Goal: Task Accomplishment & Management: Manage account settings

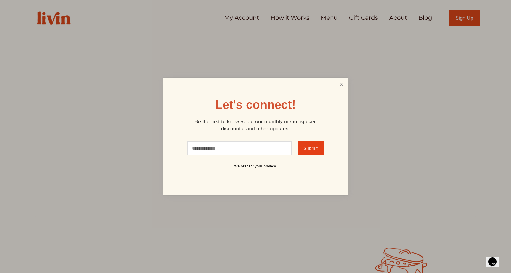
click at [342, 85] on link "Close" at bounding box center [341, 84] width 11 height 11
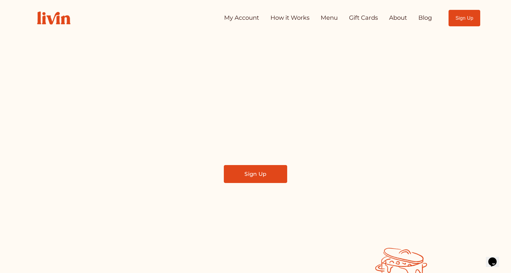
click at [240, 20] on link "My Account" at bounding box center [241, 18] width 35 height 12
click at [290, 21] on link "How it Works" at bounding box center [289, 18] width 39 height 12
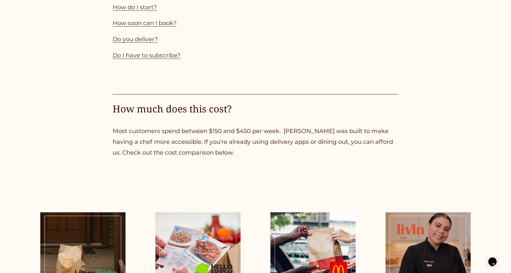
scroll to position [679, 0]
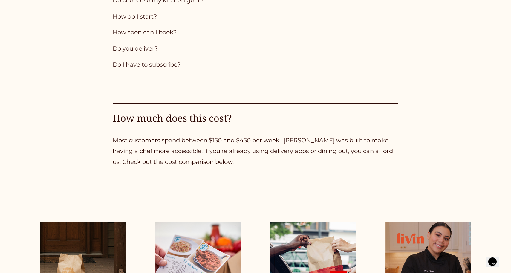
click at [166, 61] on link "Do I have to subscribe?" at bounding box center [147, 64] width 68 height 7
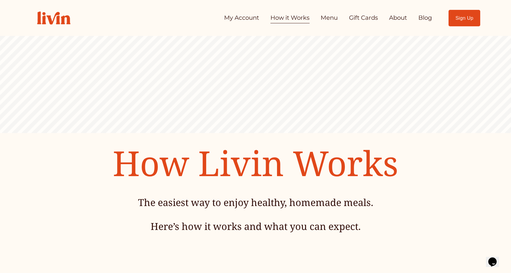
click at [231, 16] on link "My Account" at bounding box center [241, 18] width 35 height 12
click at [327, 18] on link "Menu" at bounding box center [328, 18] width 17 height 12
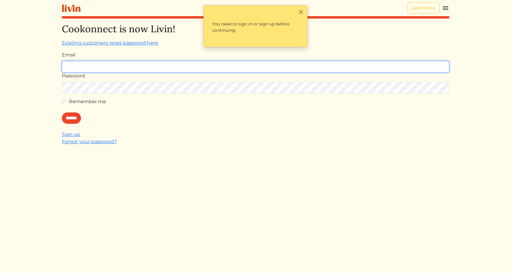
type input "**********"
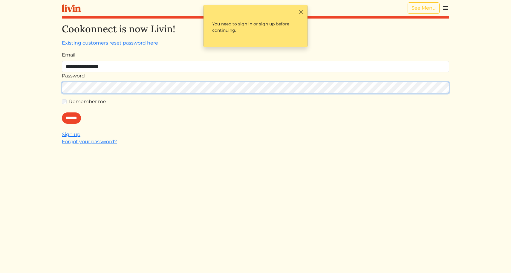
click at [73, 118] on input "******" at bounding box center [71, 117] width 19 height 11
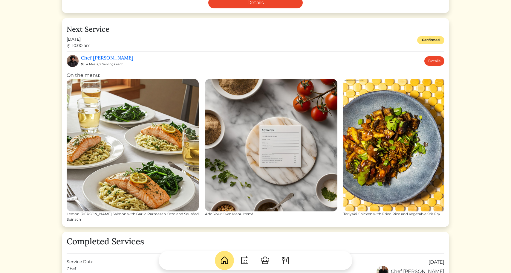
scroll to position [181, 0]
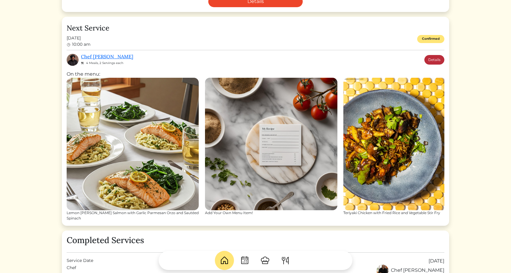
click at [434, 60] on link "Details" at bounding box center [434, 60] width 20 height 10
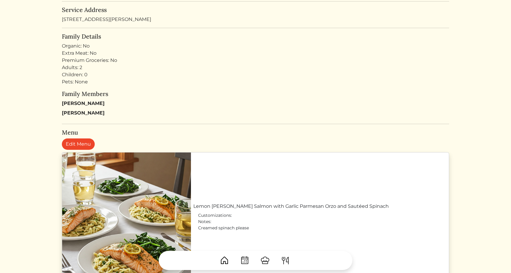
scroll to position [135, 0]
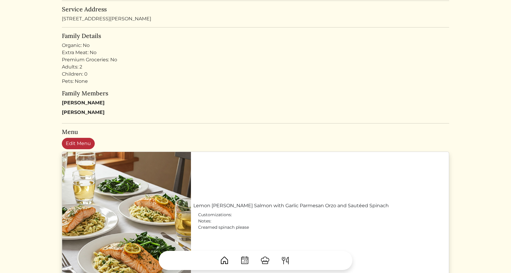
click at [79, 142] on link "Edit Menu" at bounding box center [78, 143] width 33 height 11
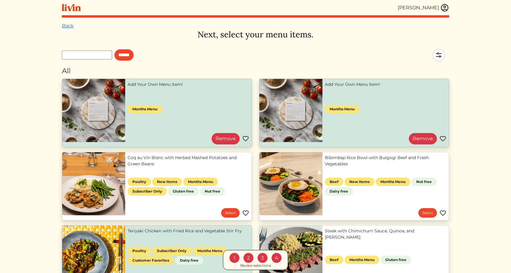
click at [210, 88] on link "Add Your Own Menu Item!" at bounding box center [189, 84] width 122 height 6
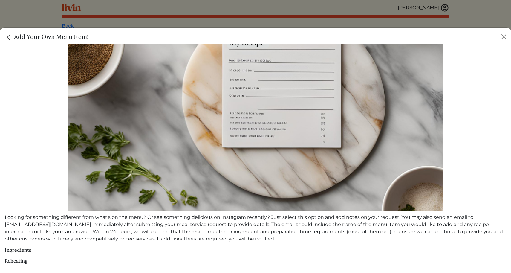
scroll to position [95, 0]
click at [504, 37] on button "Close" at bounding box center [504, 37] width 10 height 10
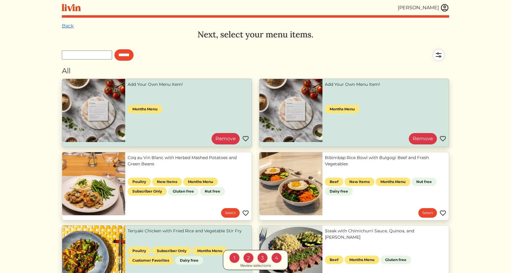
click at [441, 8] on img at bounding box center [444, 7] width 9 height 9
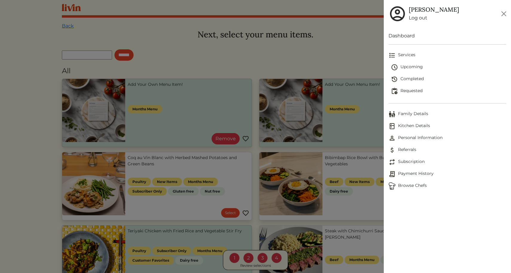
click at [418, 67] on span "Upcoming" at bounding box center [449, 67] width 116 height 7
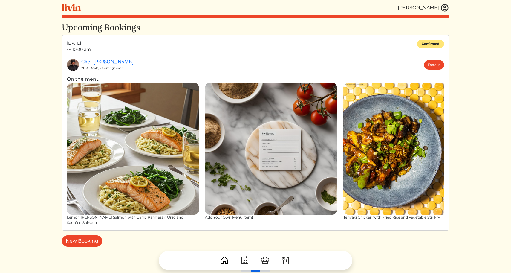
click at [446, 6] on img at bounding box center [444, 7] width 9 height 9
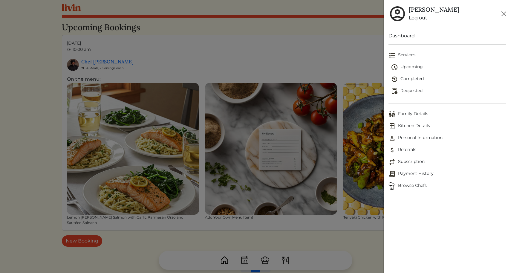
click at [409, 117] on span "Family Details" at bounding box center [447, 113] width 118 height 7
click at [408, 128] on span "Kitchen Details" at bounding box center [447, 125] width 118 height 7
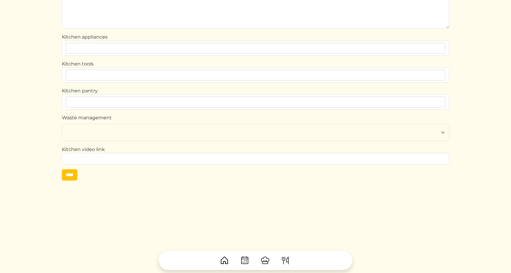
scroll to position [46, 0]
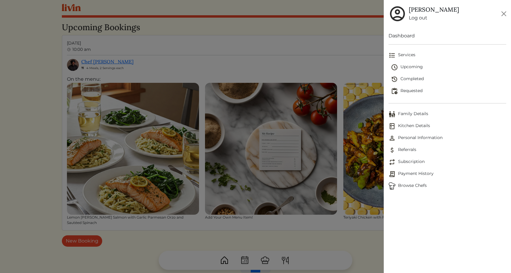
click at [394, 55] on img at bounding box center [391, 55] width 7 height 7
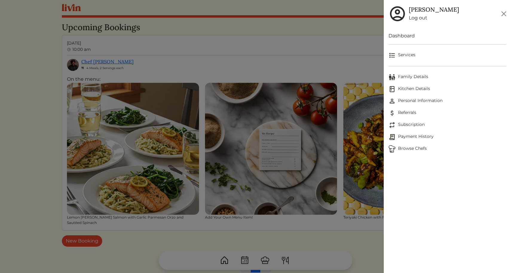
click at [394, 55] on img at bounding box center [391, 55] width 7 height 7
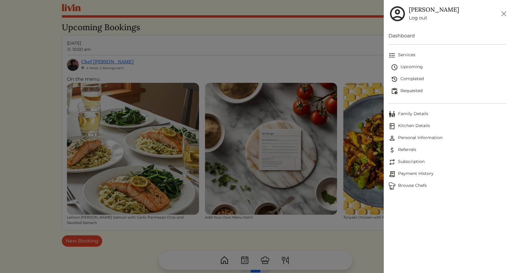
click at [406, 174] on span "Payment History" at bounding box center [447, 173] width 118 height 7
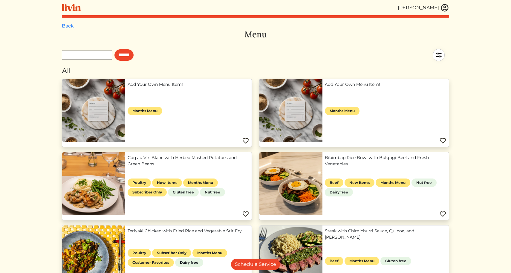
click at [442, 10] on img at bounding box center [444, 7] width 9 height 9
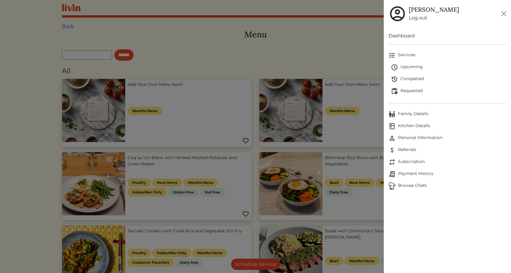
click at [412, 68] on span "Upcoming" at bounding box center [449, 67] width 116 height 7
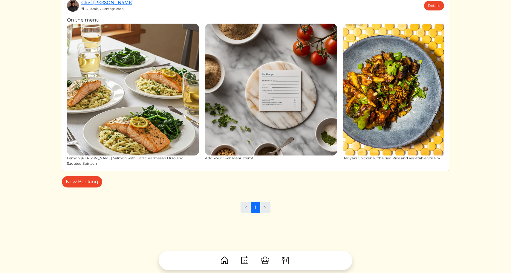
scroll to position [59, 0]
click at [286, 260] on img at bounding box center [285, 260] width 10 height 10
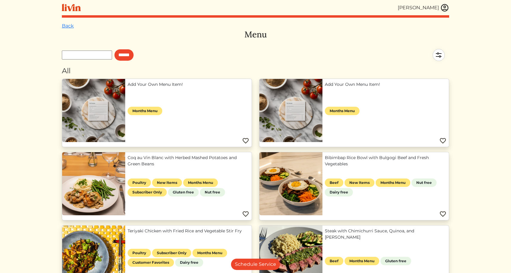
click at [182, 88] on link "Add Your Own Menu Item!" at bounding box center [189, 84] width 122 height 6
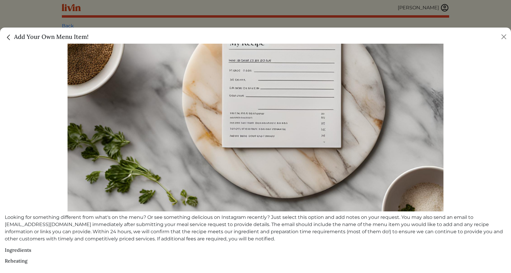
scroll to position [95, 0]
click at [166, 134] on img at bounding box center [255, 86] width 376 height 251
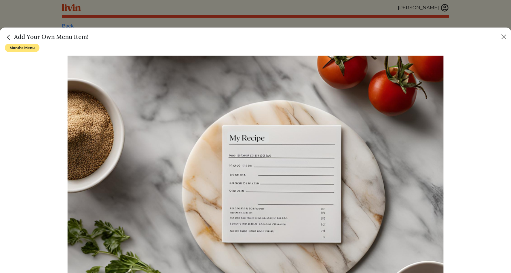
scroll to position [0, 0]
click at [502, 36] on button "Close" at bounding box center [504, 37] width 10 height 10
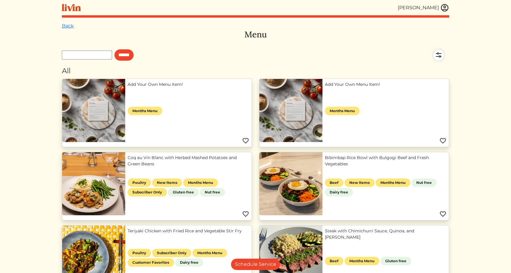
click at [438, 56] on img at bounding box center [438, 54] width 21 height 21
click at [363, 48] on div at bounding box center [255, 136] width 511 height 273
click at [441, 8] on img at bounding box center [444, 7] width 9 height 9
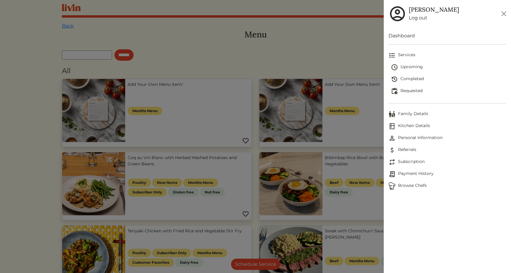
click at [405, 162] on span "Subscription" at bounding box center [447, 161] width 118 height 7
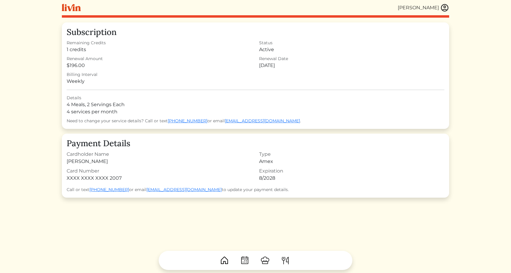
click at [446, 7] on img at bounding box center [444, 7] width 9 height 9
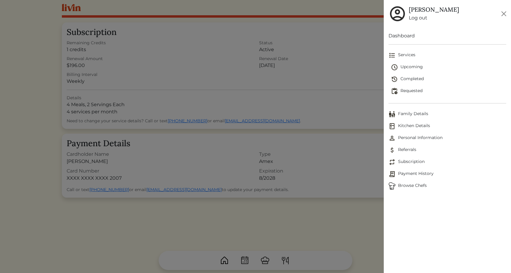
click at [414, 66] on span "Upcoming" at bounding box center [449, 67] width 116 height 7
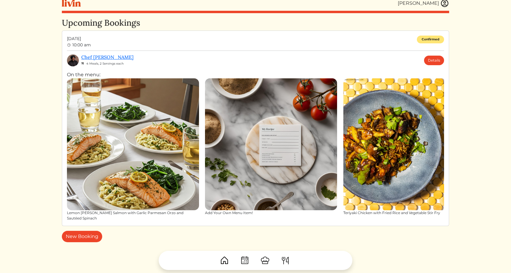
scroll to position [8, 0]
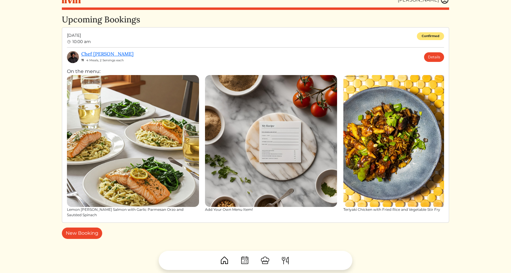
click at [267, 261] on img at bounding box center [265, 260] width 10 height 10
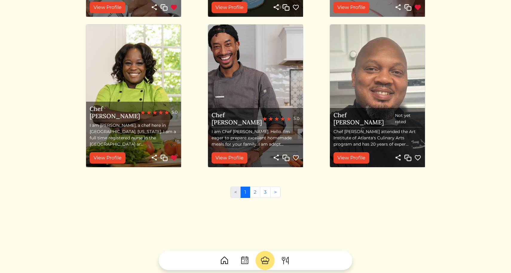
scroll to position [623, 0]
click at [255, 193] on link "2" at bounding box center [255, 192] width 10 height 11
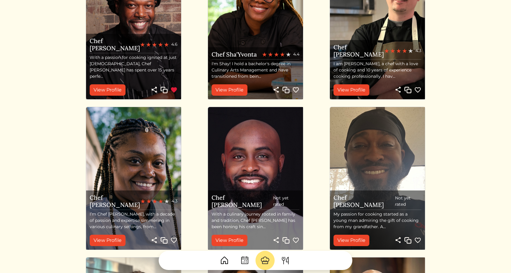
scroll to position [381, 0]
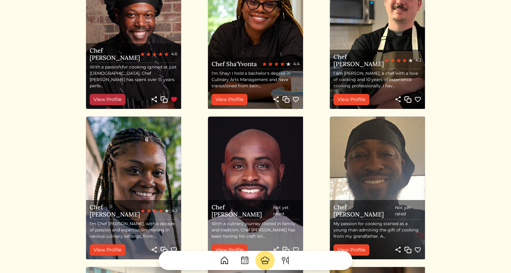
click at [111, 97] on link "View Profile" at bounding box center [108, 99] width 36 height 11
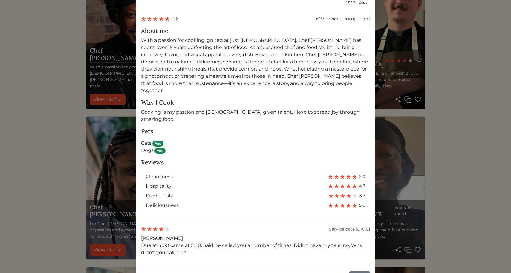
scroll to position [278, 0]
click at [359, 271] on button "Close" at bounding box center [359, 276] width 21 height 11
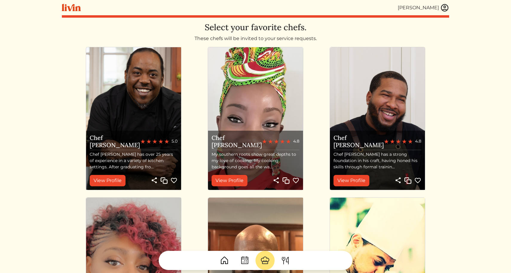
scroll to position [0, 0]
click at [443, 7] on img at bounding box center [444, 7] width 9 height 9
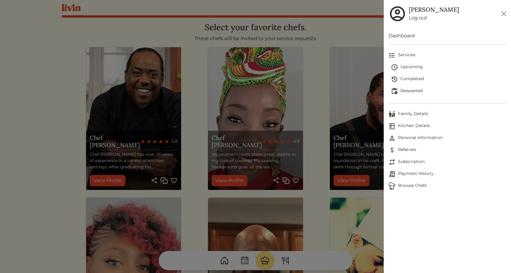
click at [404, 64] on span "Upcoming" at bounding box center [449, 67] width 116 height 7
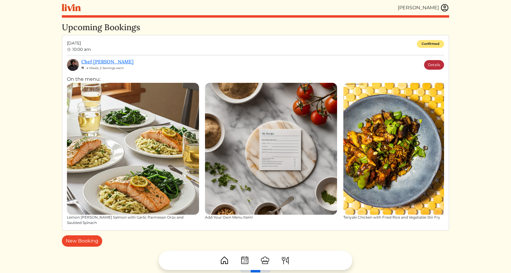
click at [435, 65] on link "Details" at bounding box center [434, 65] width 20 height 10
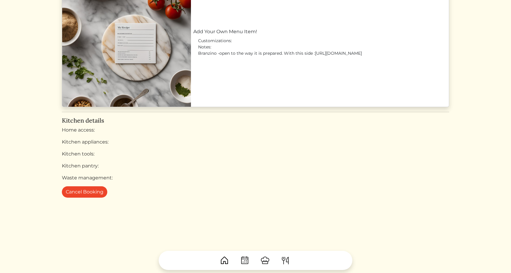
scroll to position [711, 0]
click at [287, 259] on img at bounding box center [285, 260] width 10 height 10
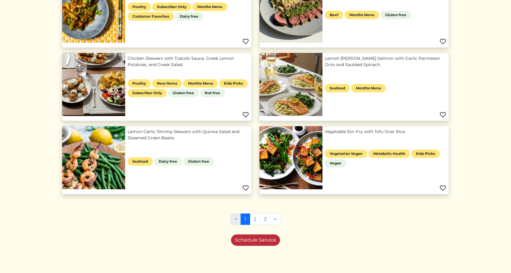
scroll to position [246, 0]
